Goal: Transaction & Acquisition: Purchase product/service

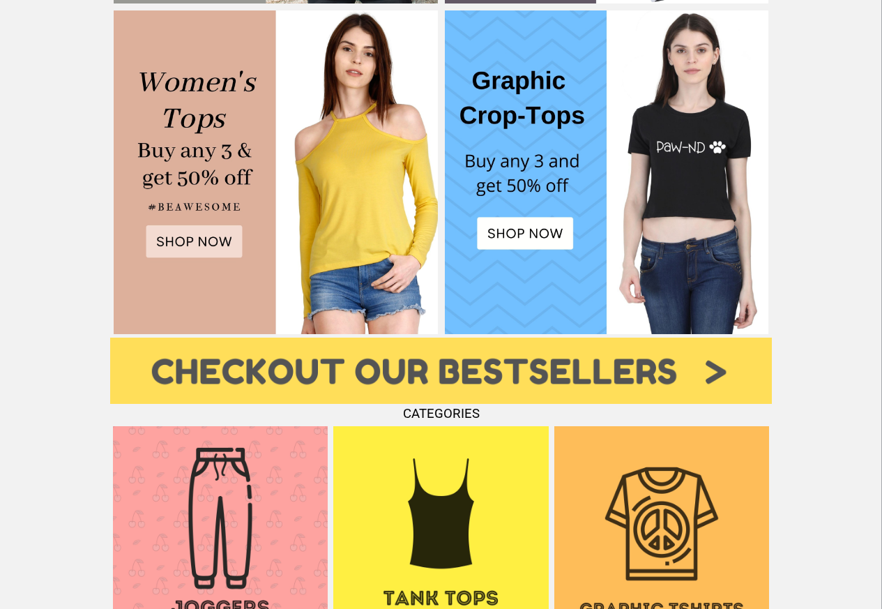
scroll to position [670, 0]
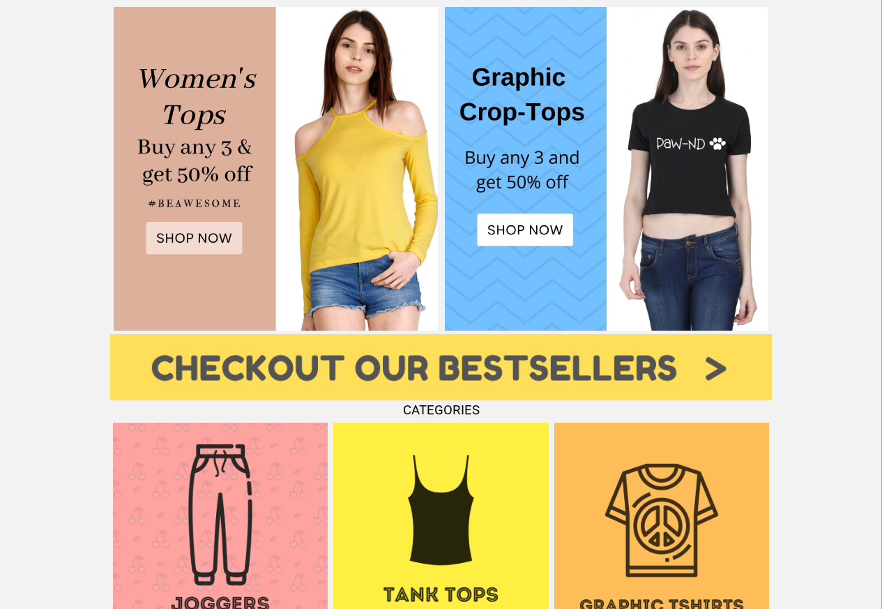
click at [711, 380] on img at bounding box center [441, 367] width 662 height 66
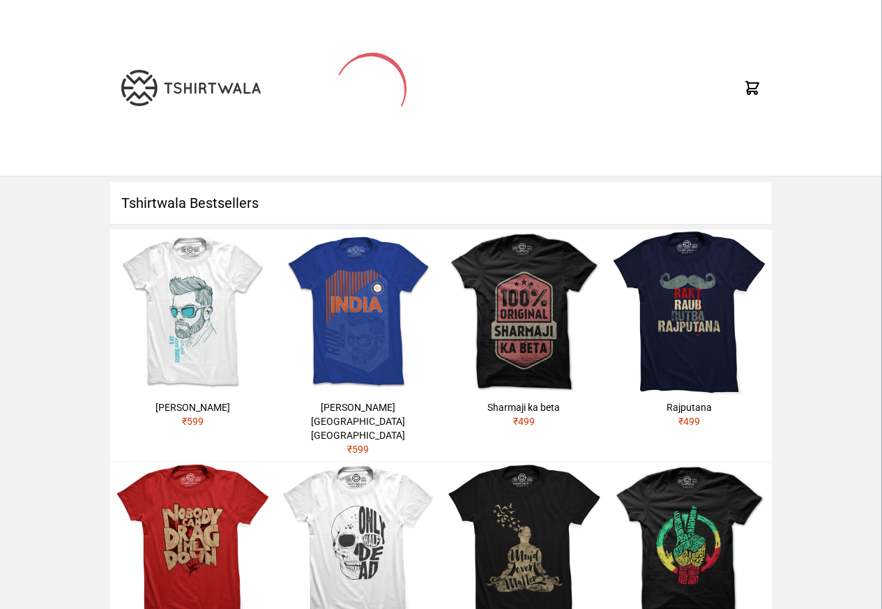
click at [371, 94] on icon at bounding box center [370, 87] width 139 height 139
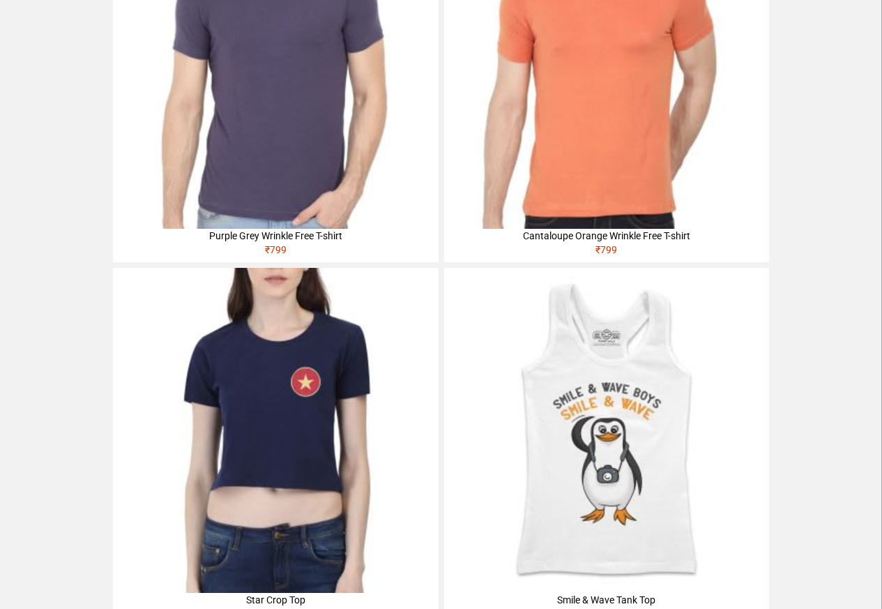
scroll to position [469, 0]
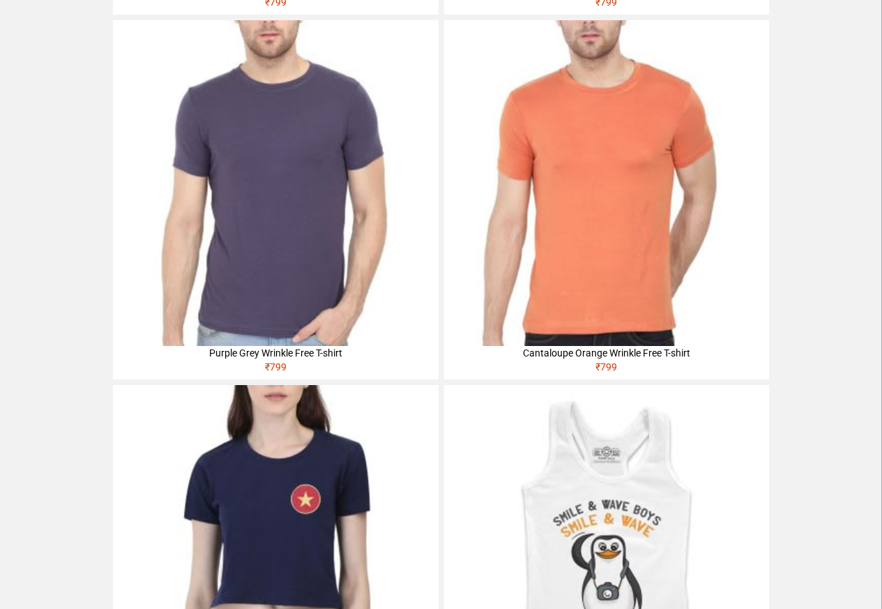
click at [148, 211] on img at bounding box center [275, 182] width 325 height 325
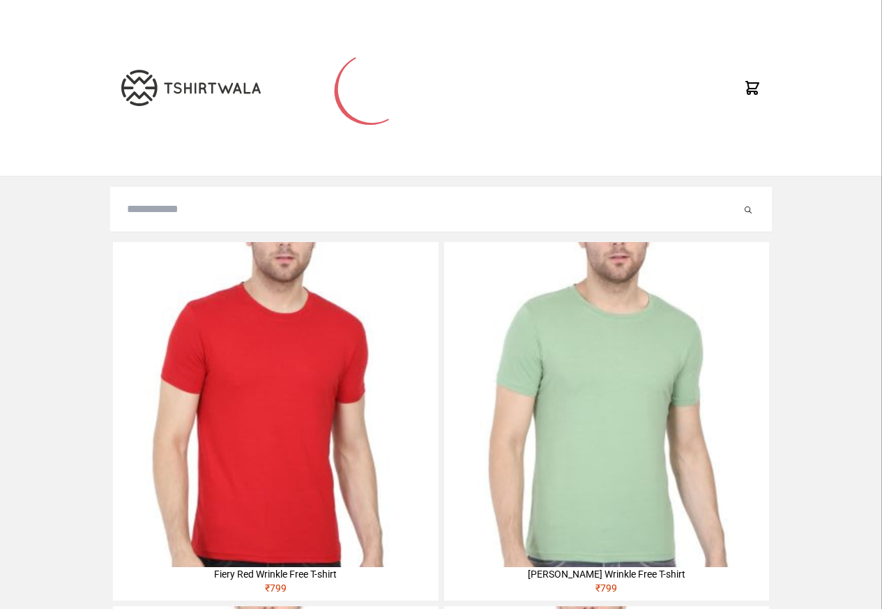
click at [154, 211] on input "search" at bounding box center [434, 209] width 614 height 17
paste input "**********"
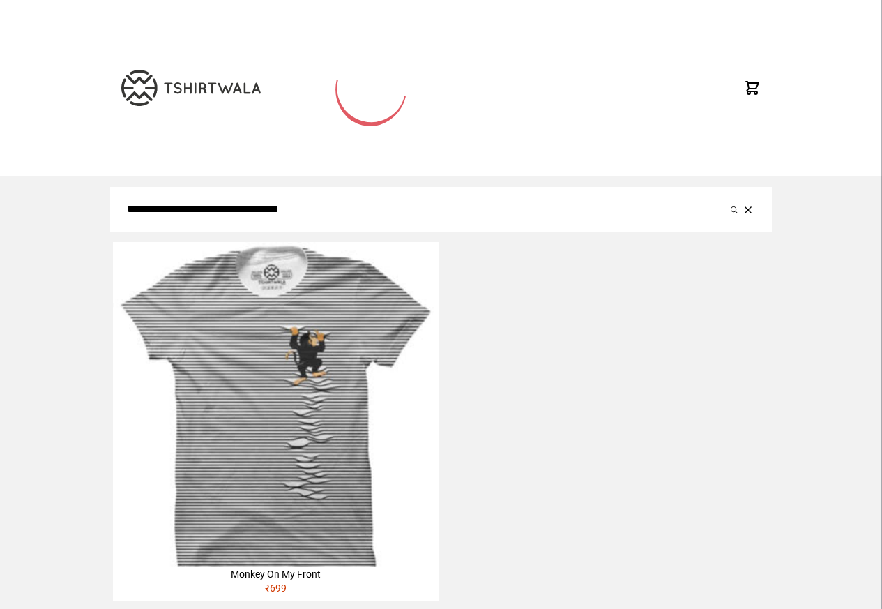
type input "**********"
click at [727, 201] on button "submit" at bounding box center [734, 209] width 14 height 17
click at [314, 543] on img at bounding box center [275, 404] width 325 height 325
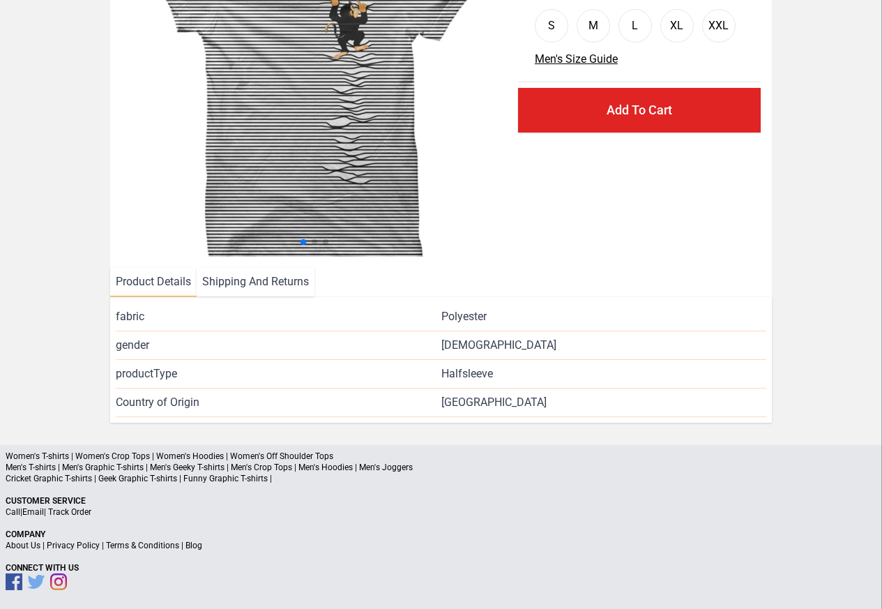
scroll to position [169, 0]
